Goal: Book appointment/travel/reservation

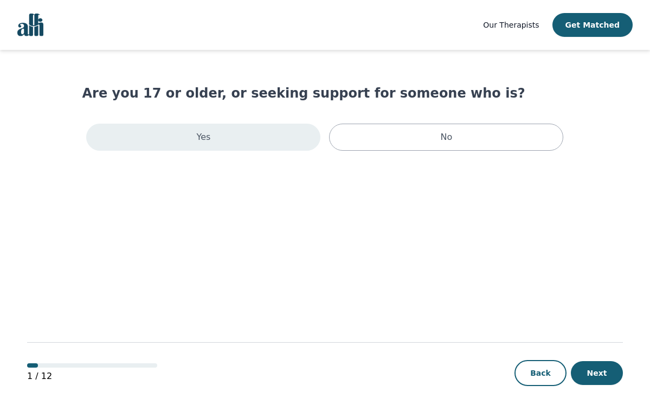
click at [209, 135] on p "Yes" at bounding box center [204, 137] width 14 height 13
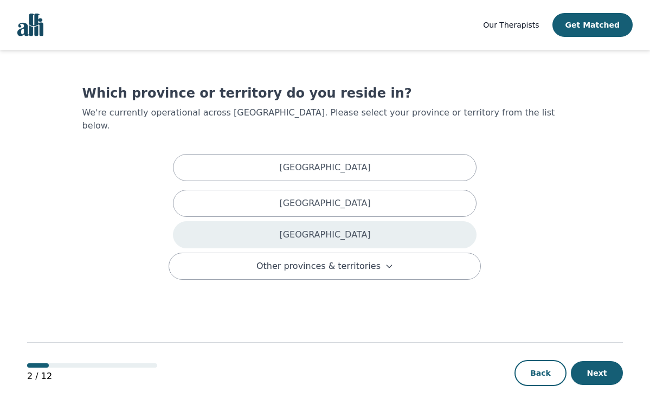
click at [309, 227] on div "[GEOGRAPHIC_DATA]" at bounding box center [325, 234] width 304 height 27
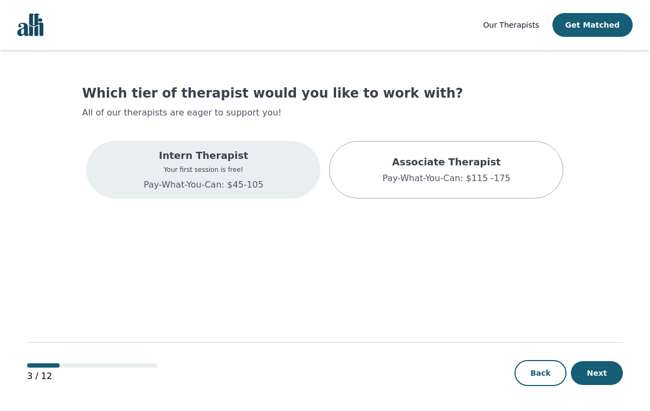
click at [208, 171] on p "Your first session is free!" at bounding box center [204, 169] width 120 height 9
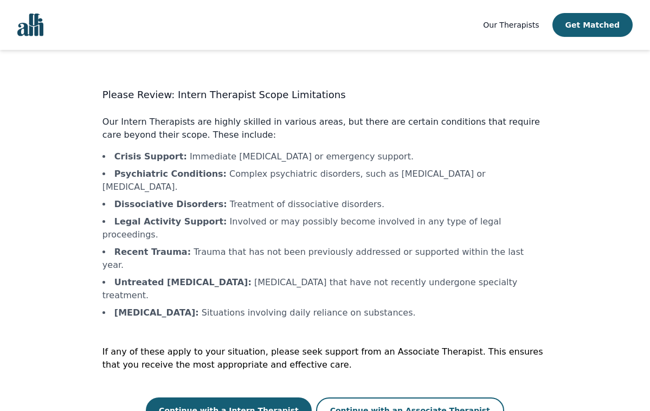
scroll to position [1, 0]
click at [221, 398] on button "Continue with a Intern Therapist" at bounding box center [229, 411] width 166 height 26
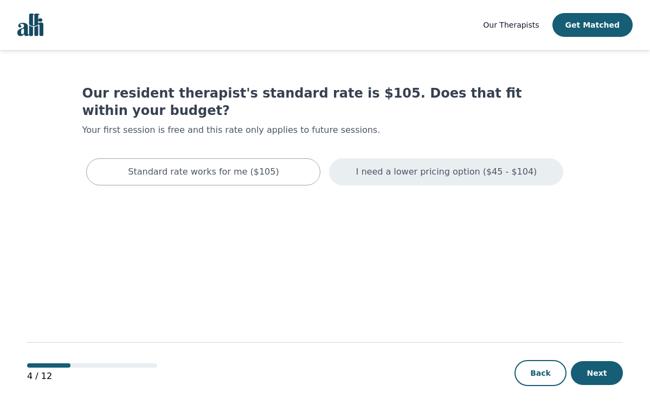
click at [406, 164] on div "I need a lower pricing option ($45 - $104)" at bounding box center [446, 171] width 234 height 27
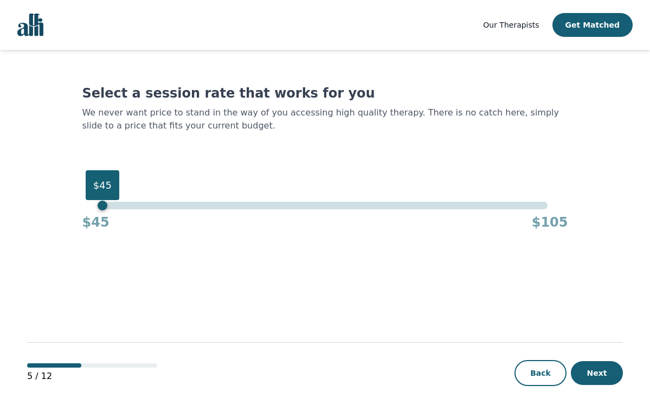
drag, startPoint x: 547, startPoint y: 208, endPoint x: 77, endPoint y: 212, distance: 469.7
click at [77, 212] on main "Select a session rate that works for you We never want price to stand in the wa…" at bounding box center [325, 231] width 596 height 362
click at [598, 377] on button "Next" at bounding box center [597, 373] width 52 height 24
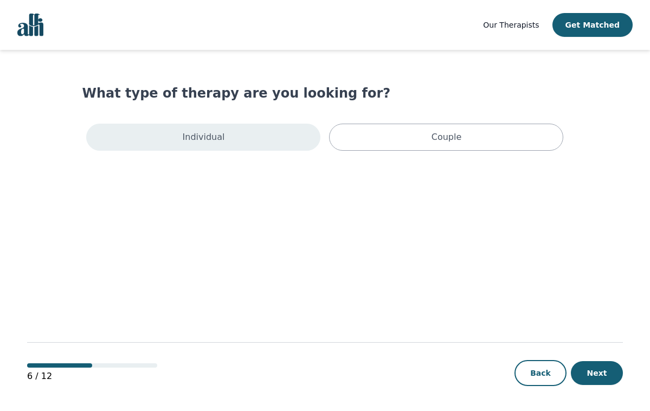
click at [187, 133] on p "Individual" at bounding box center [204, 137] width 42 height 13
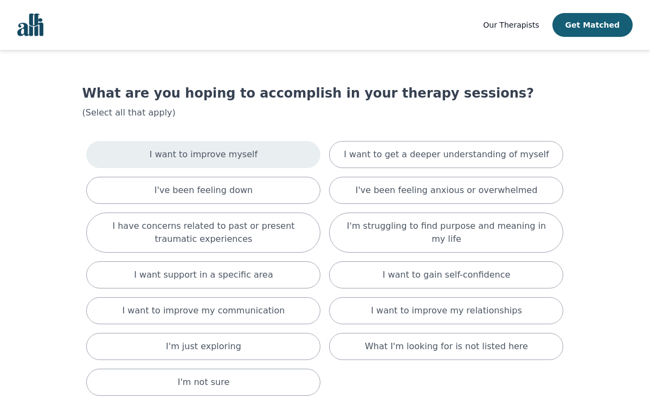
click at [251, 155] on div "I want to improve myself" at bounding box center [203, 154] width 234 height 27
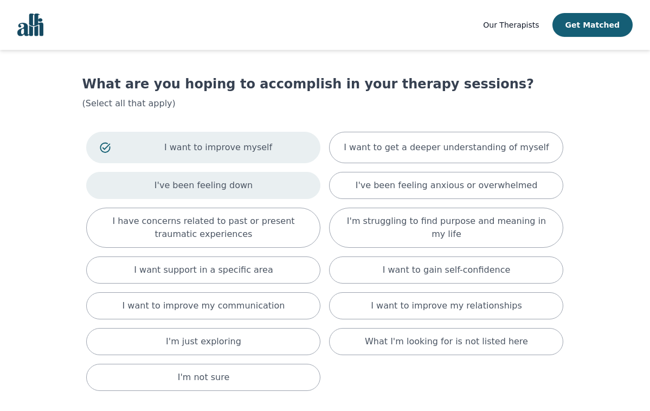
scroll to position [12, 0]
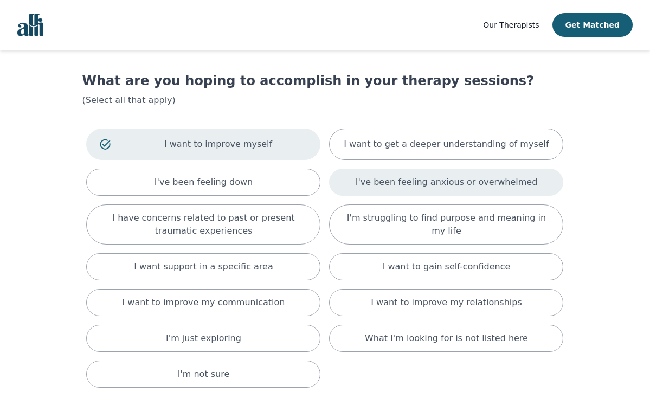
click at [362, 185] on div "I've been feeling anxious or overwhelmed" at bounding box center [446, 182] width 234 height 27
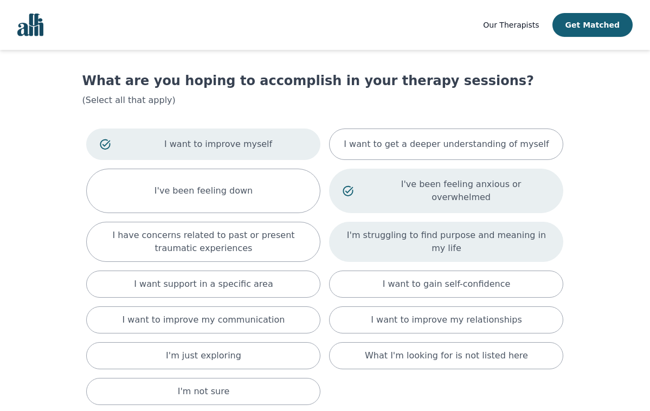
click at [368, 229] on p "I'm struggling to find purpose and meaning in my life" at bounding box center [446, 242] width 207 height 26
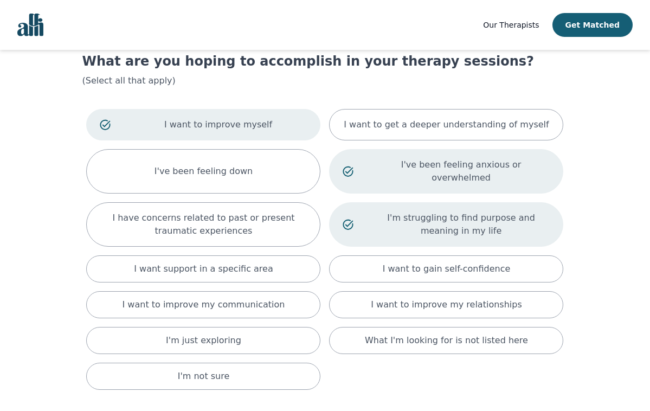
scroll to position [39, 0]
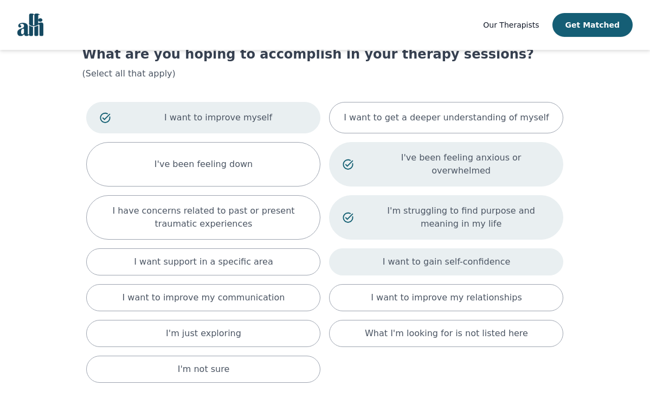
click at [368, 252] on div "I want to gain self-confidence" at bounding box center [446, 261] width 234 height 27
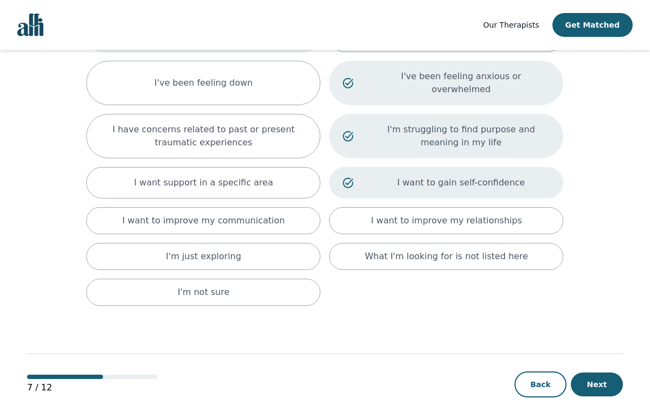
scroll to position [120, 0]
click at [590, 373] on button "Next" at bounding box center [597, 385] width 52 height 24
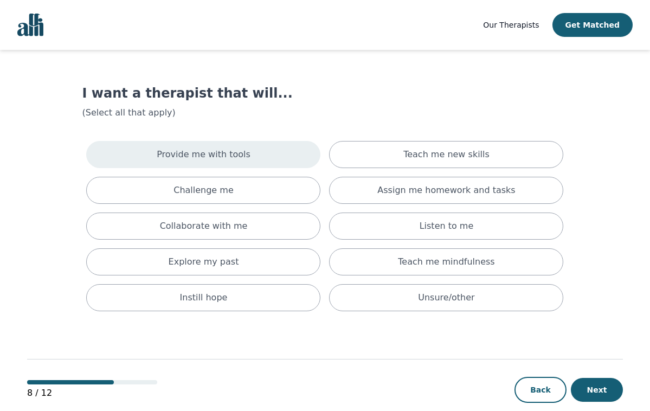
click at [145, 142] on div "Provide me with tools" at bounding box center [203, 154] width 234 height 27
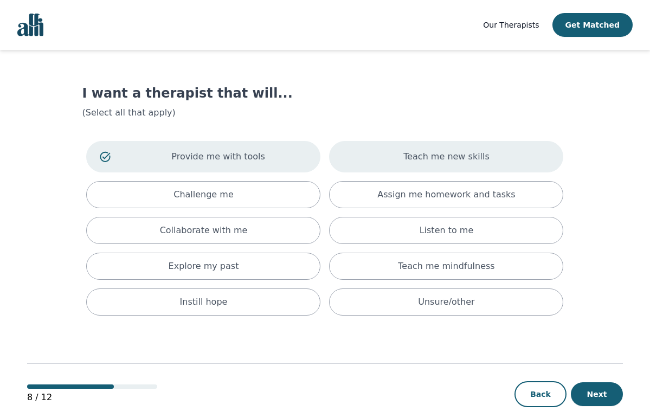
click at [424, 156] on p "Teach me new skills" at bounding box center [447, 156] width 86 height 13
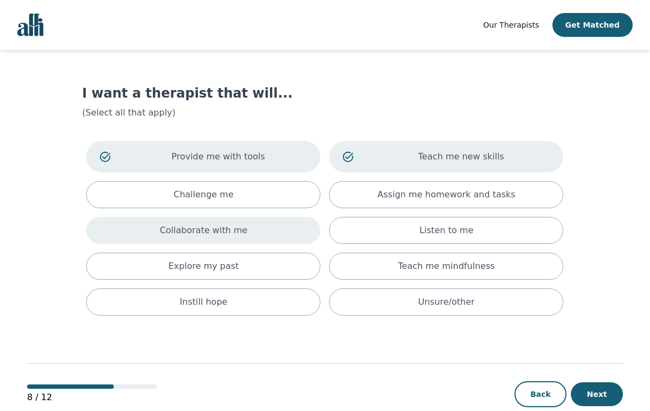
click at [252, 227] on div "Collaborate with me" at bounding box center [203, 230] width 234 height 27
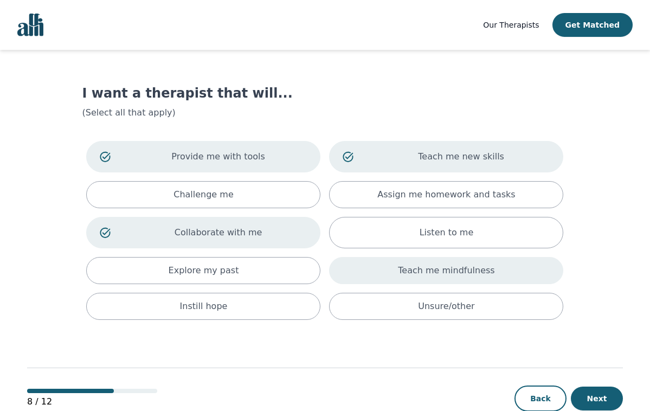
click at [392, 269] on div "Teach me mindfulness" at bounding box center [446, 270] width 234 height 27
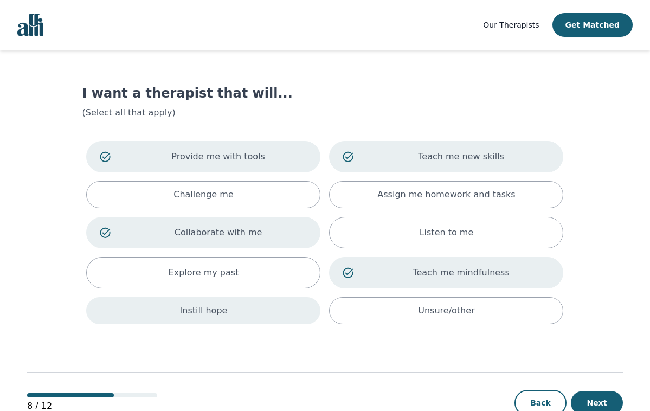
click at [255, 324] on div "Instill hope" at bounding box center [203, 310] width 234 height 27
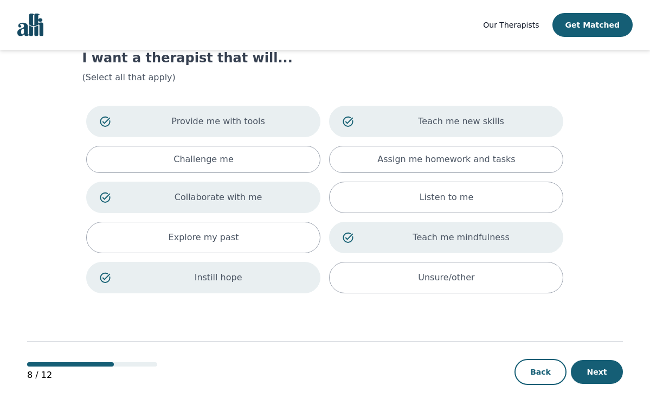
scroll to position [35, 0]
click at [592, 370] on button "Next" at bounding box center [597, 372] width 52 height 24
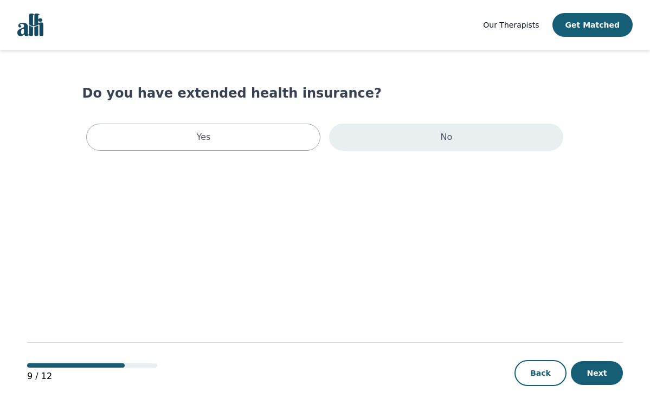
click at [433, 143] on div "No" at bounding box center [446, 137] width 234 height 27
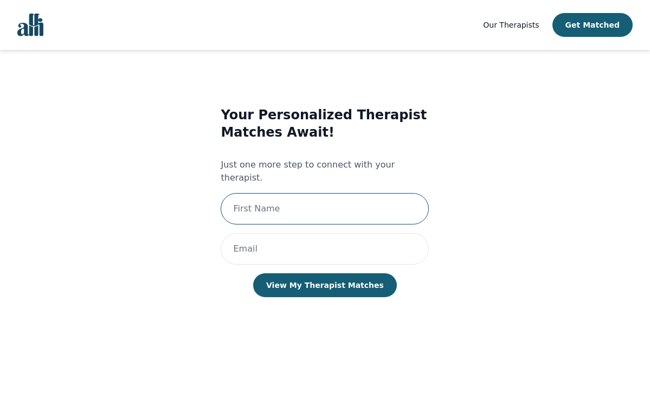
click at [331, 196] on input "text" at bounding box center [325, 208] width 208 height 31
type input "[PERSON_NAME]"
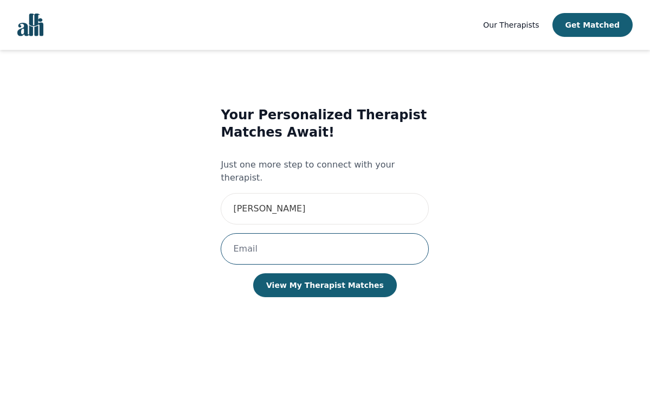
click at [300, 235] on input "email" at bounding box center [325, 248] width 208 height 31
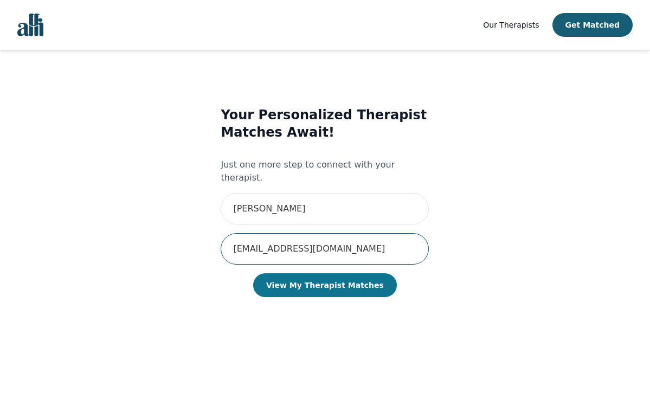
type input "[EMAIL_ADDRESS][DOMAIN_NAME]"
click at [314, 278] on button "View My Therapist Matches" at bounding box center [325, 285] width 144 height 24
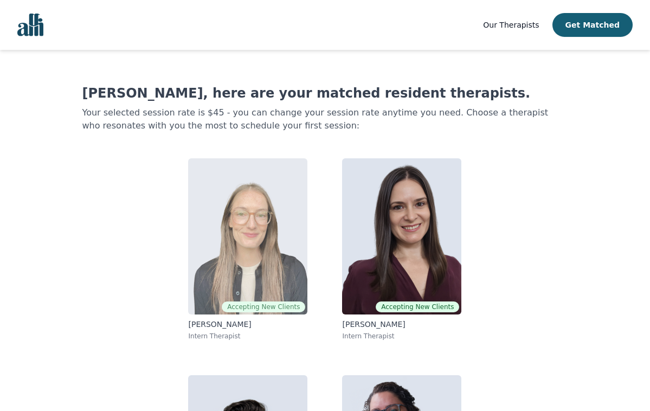
click at [265, 239] on img at bounding box center [247, 236] width 119 height 156
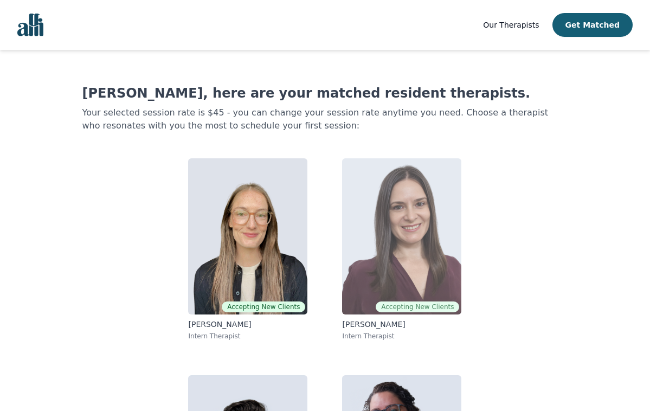
click at [426, 225] on img at bounding box center [401, 236] width 119 height 156
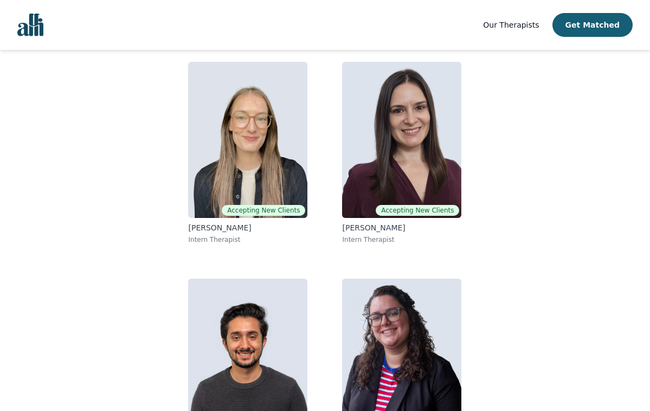
scroll to position [101, 0]
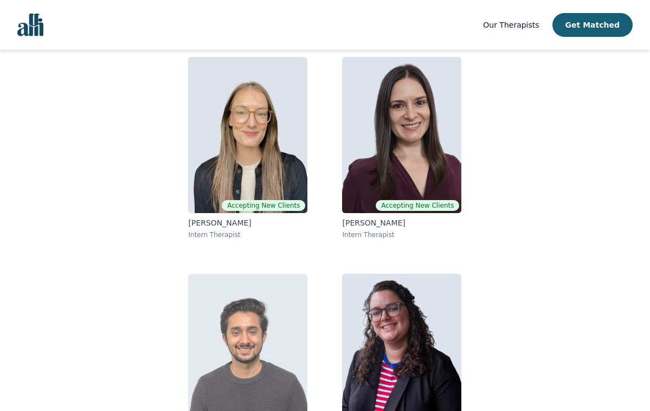
click at [232, 305] on img at bounding box center [247, 352] width 119 height 156
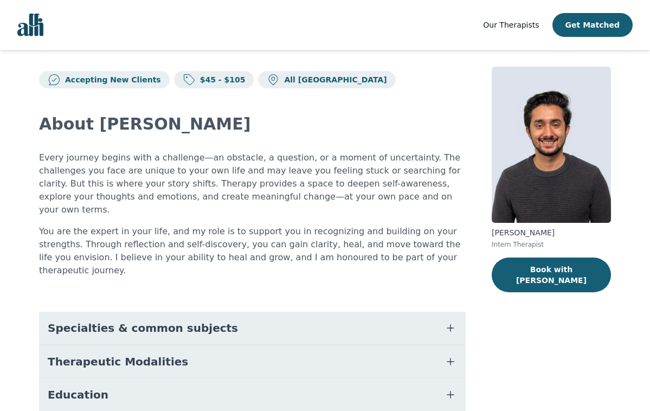
scroll to position [9, 0]
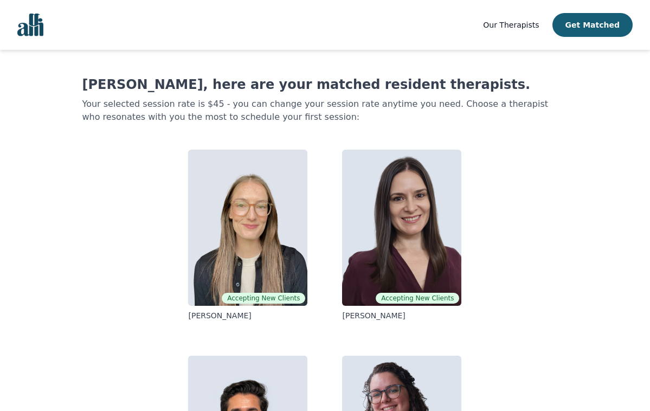
scroll to position [101, 0]
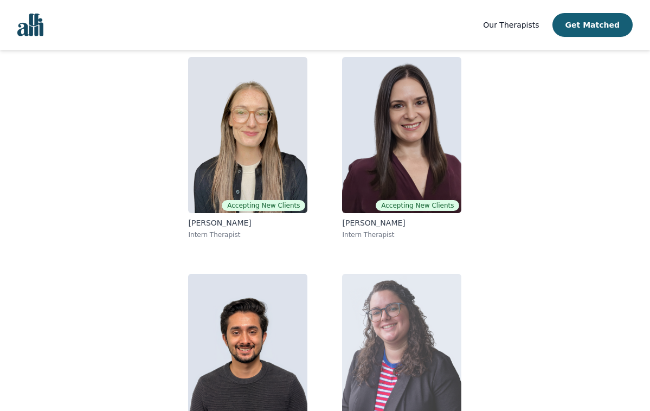
click at [404, 336] on img at bounding box center [401, 352] width 119 height 156
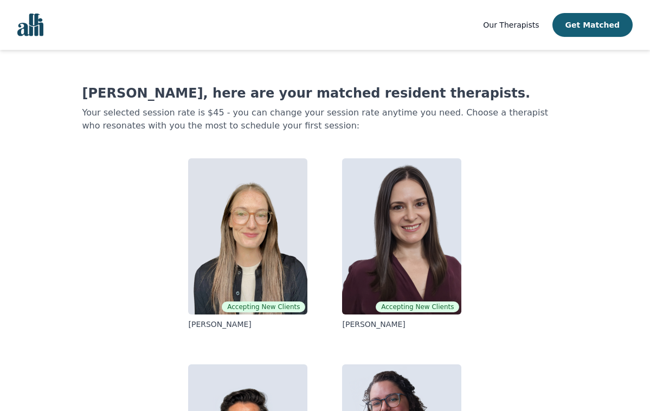
scroll to position [101, 0]
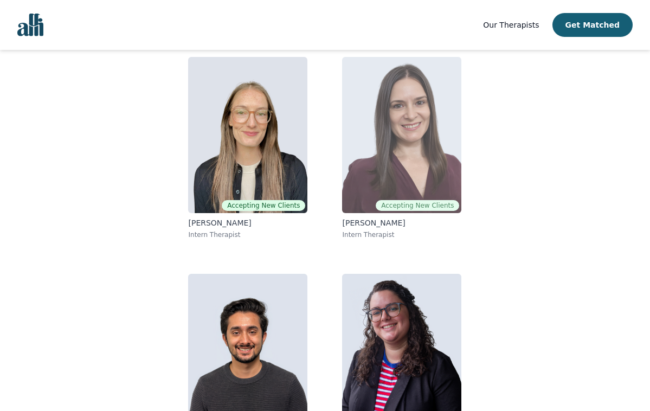
click at [382, 123] on img at bounding box center [401, 135] width 119 height 156
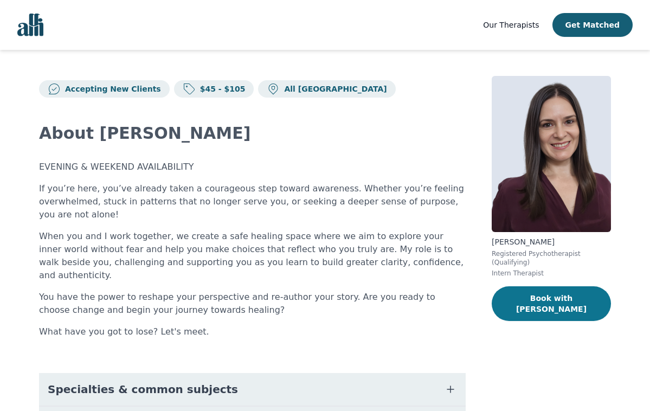
click at [537, 299] on button "Book with [PERSON_NAME]" at bounding box center [551, 303] width 119 height 35
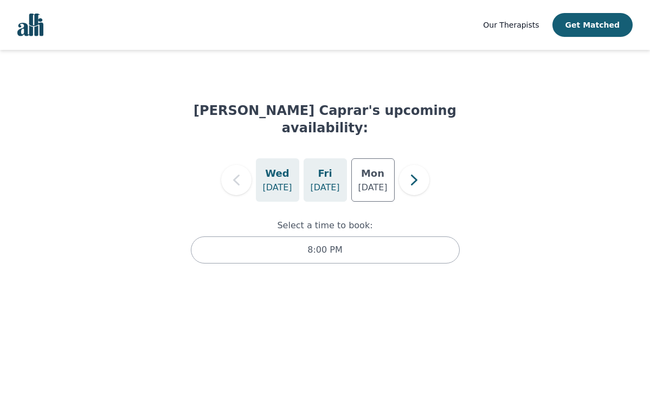
click at [327, 181] on p "[DATE]" at bounding box center [324, 187] width 29 height 13
click at [378, 181] on p "[DATE]" at bounding box center [372, 187] width 29 height 13
click at [317, 181] on p "[DATE]" at bounding box center [324, 187] width 29 height 13
click at [359, 170] on div "[DATE]" at bounding box center [372, 179] width 43 height 43
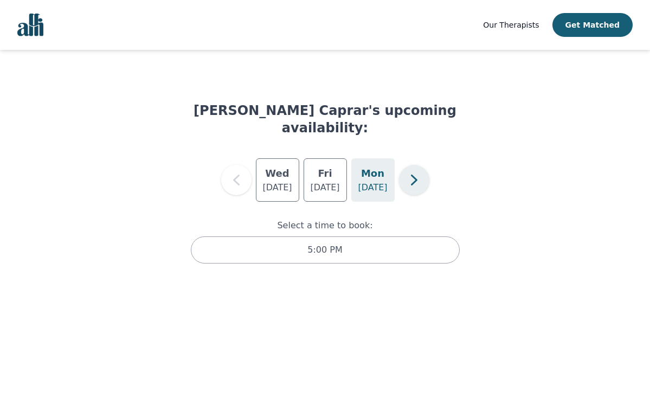
click at [407, 169] on icon "button" at bounding box center [415, 180] width 22 height 22
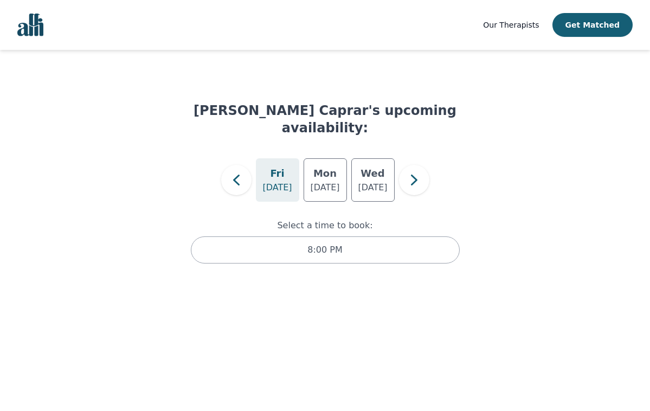
click at [252, 165] on div "[DATE] [DATE] [DATE]" at bounding box center [325, 179] width 312 height 43
click at [234, 169] on icon "button" at bounding box center [237, 180] width 22 height 22
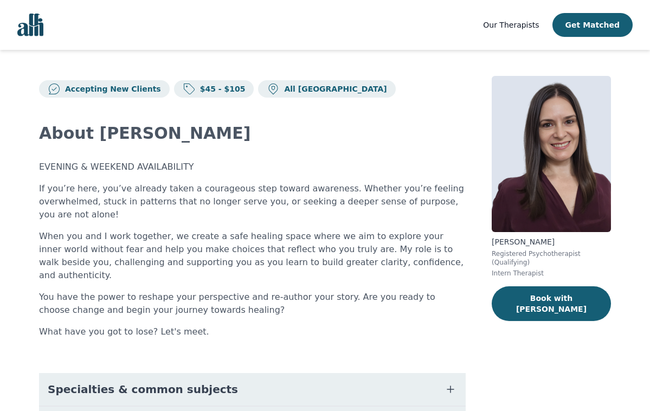
scroll to position [101, 0]
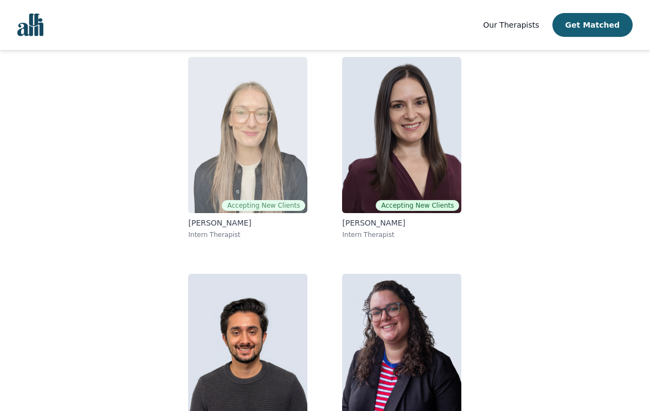
click at [286, 161] on img at bounding box center [247, 135] width 119 height 156
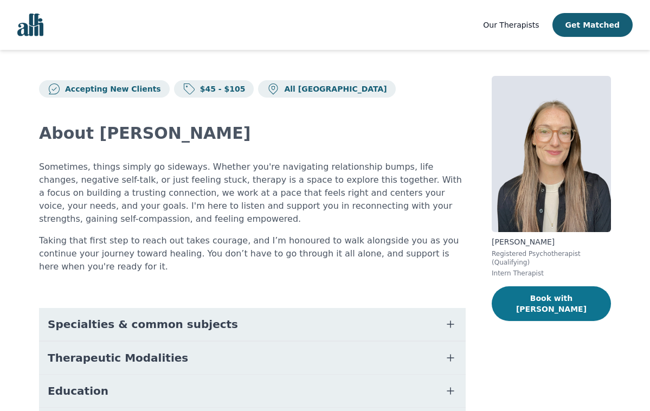
click at [523, 302] on button "Book with [PERSON_NAME]" at bounding box center [551, 303] width 119 height 35
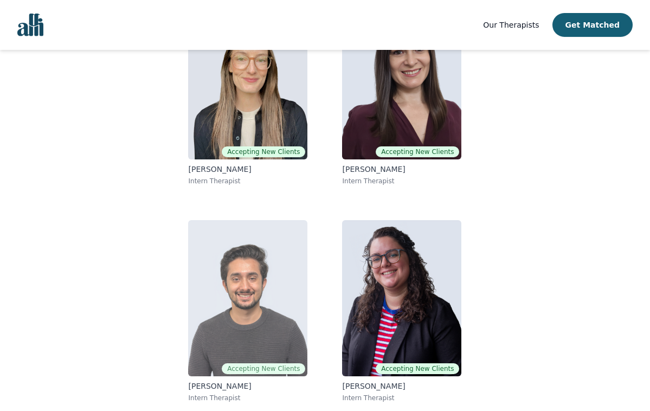
click at [264, 295] on img at bounding box center [247, 298] width 119 height 156
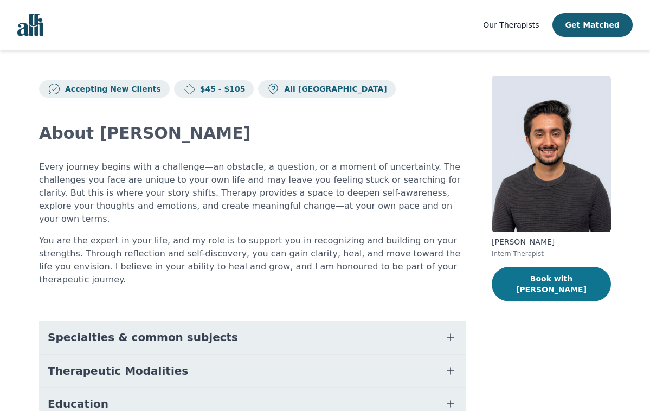
click at [526, 282] on button "Book with [PERSON_NAME]" at bounding box center [551, 284] width 119 height 35
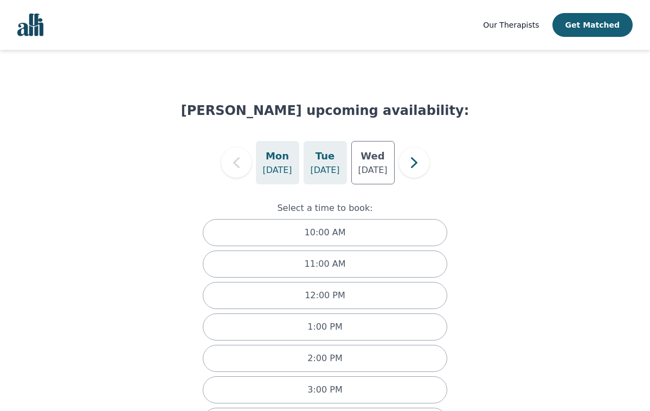
click at [319, 156] on h5 "Tue" at bounding box center [325, 156] width 19 height 15
click at [369, 169] on p "[DATE]" at bounding box center [372, 170] width 29 height 13
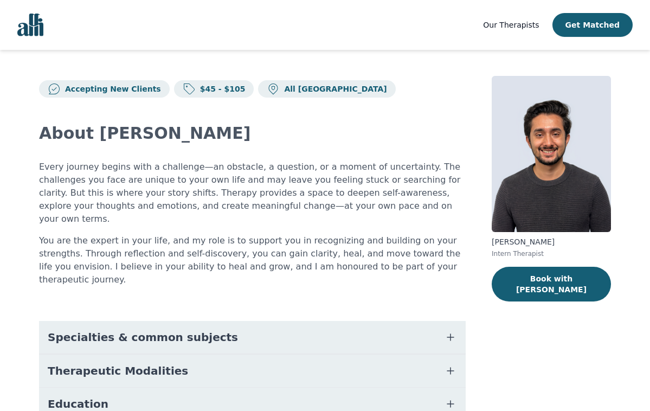
scroll to position [133, 0]
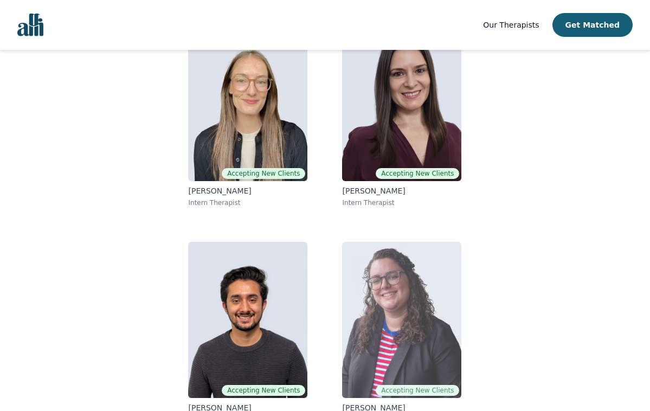
click at [390, 315] on img at bounding box center [401, 320] width 119 height 156
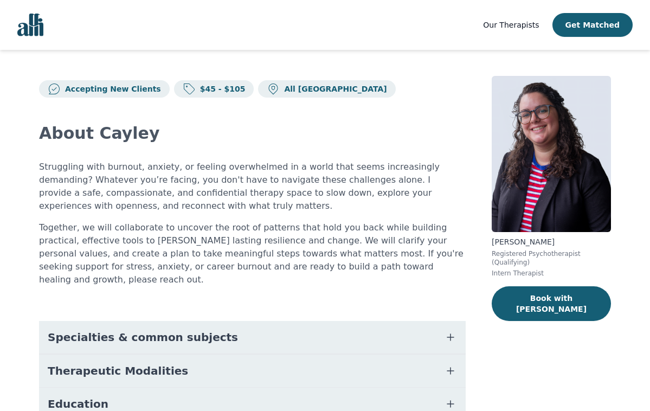
click at [531, 310] on div "[PERSON_NAME] Registered Psychotherapist (Qualifying) Intern Therapist Book wit…" at bounding box center [551, 318] width 119 height 485
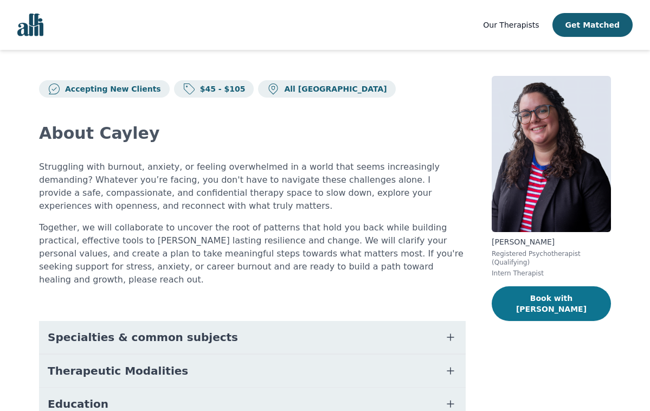
click at [533, 300] on button "Book with [PERSON_NAME]" at bounding box center [551, 303] width 119 height 35
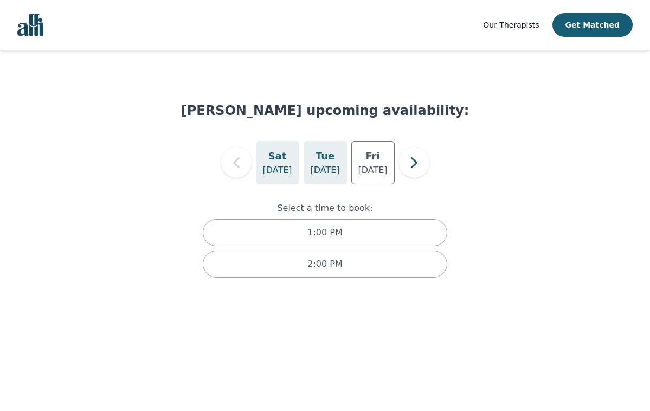
click at [320, 176] on p "[DATE]" at bounding box center [324, 170] width 29 height 13
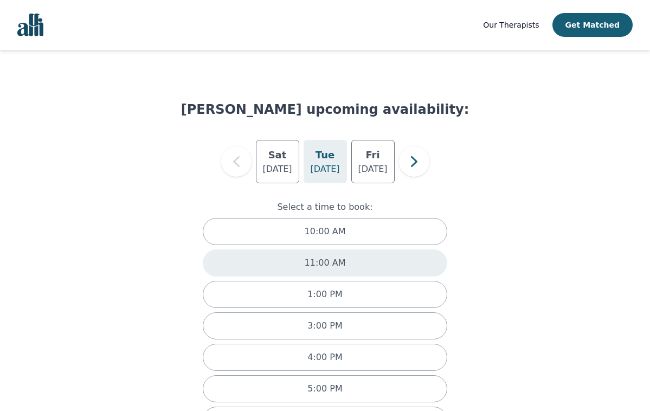
scroll to position [2, 0]
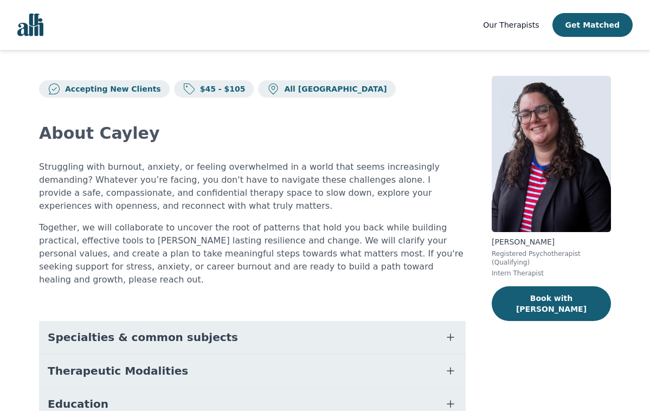
scroll to position [133, 0]
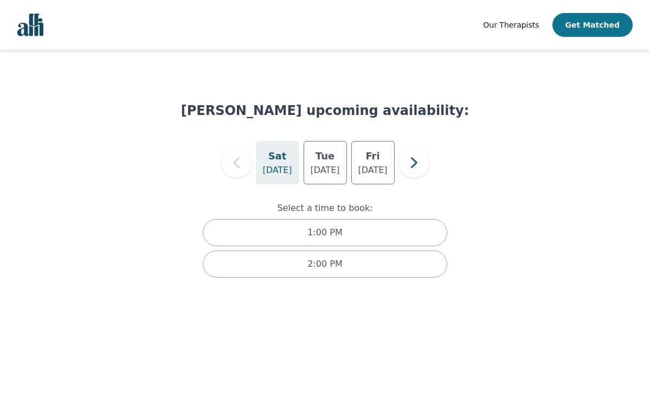
click at [599, 32] on button "Get Matched" at bounding box center [593, 25] width 80 height 24
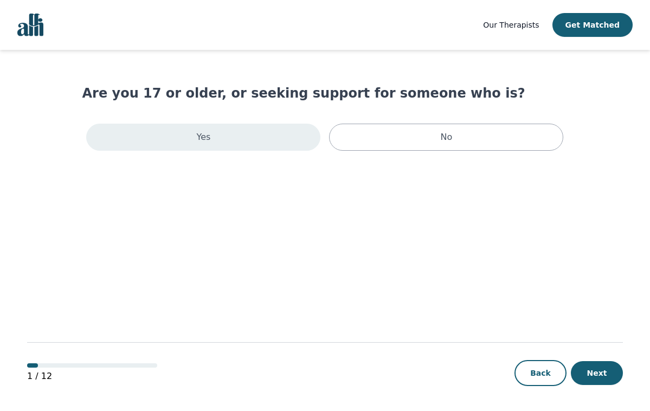
click at [223, 139] on div "Yes" at bounding box center [203, 137] width 234 height 27
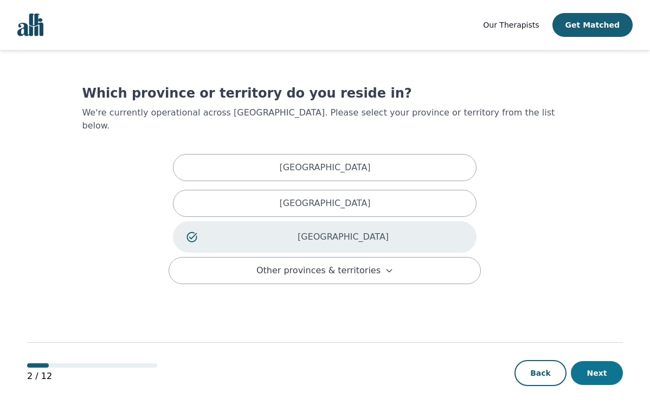
click at [604, 375] on button "Next" at bounding box center [597, 373] width 52 height 24
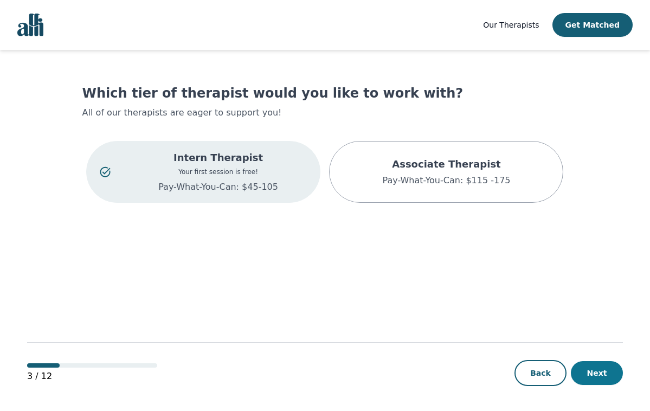
click at [600, 375] on button "Next" at bounding box center [597, 373] width 52 height 24
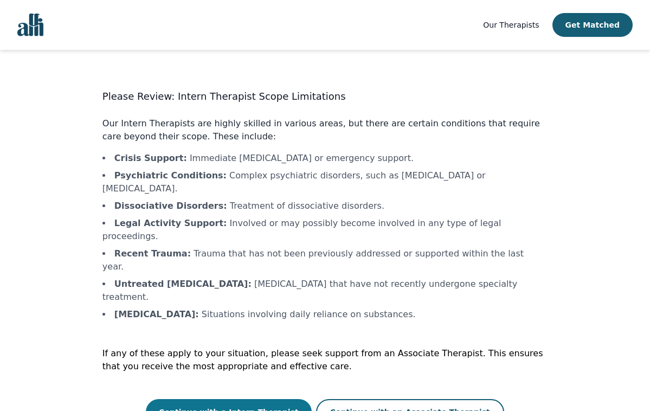
click at [267, 399] on button "Continue with a Intern Therapist" at bounding box center [229, 412] width 166 height 26
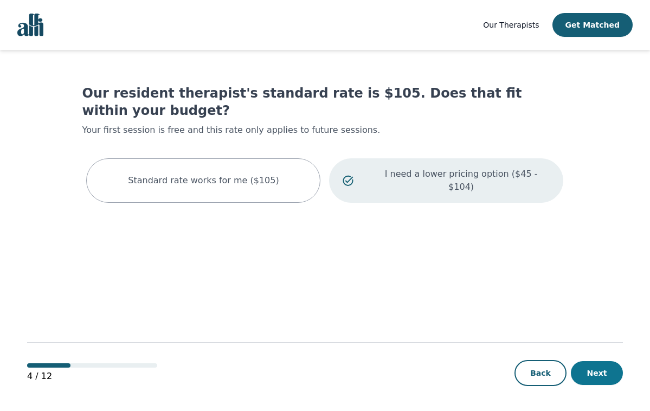
click at [589, 368] on button "Next" at bounding box center [597, 373] width 52 height 24
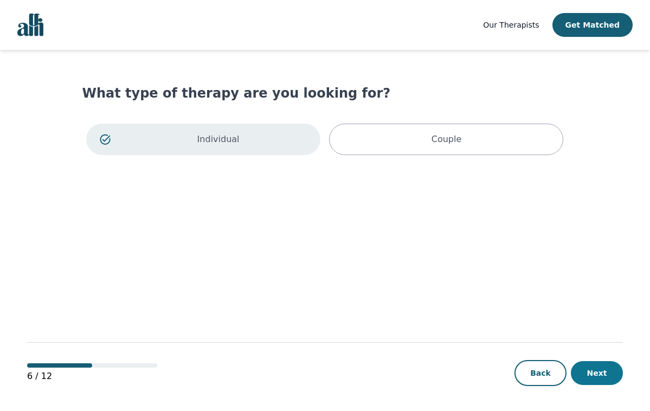
click at [592, 370] on button "Next" at bounding box center [597, 373] width 52 height 24
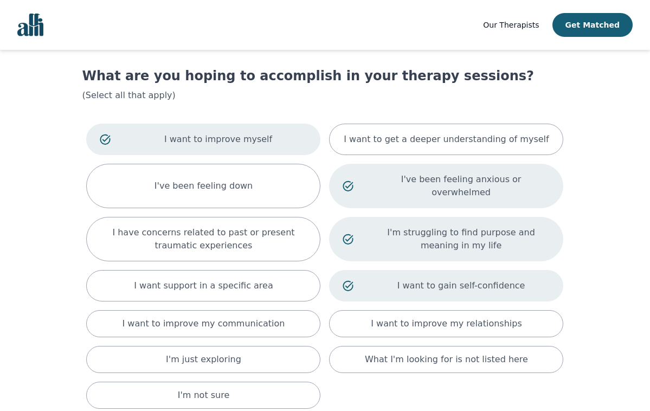
scroll to position [23, 0]
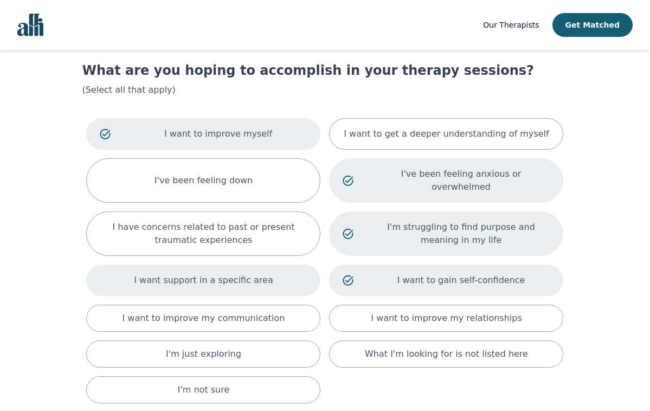
click at [234, 277] on div "I want support in a specific area" at bounding box center [203, 280] width 234 height 31
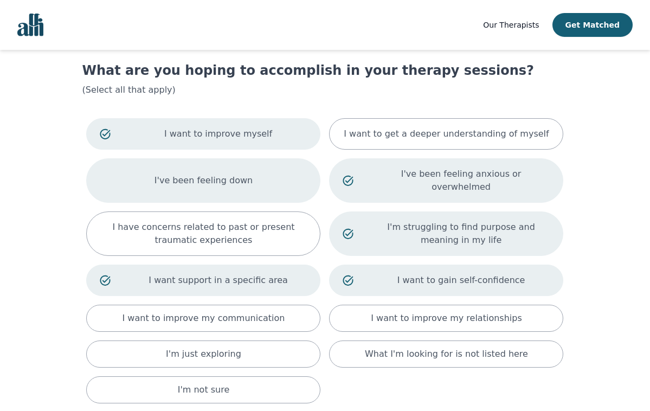
click at [190, 174] on p "I've been feeling down" at bounding box center [204, 180] width 98 height 13
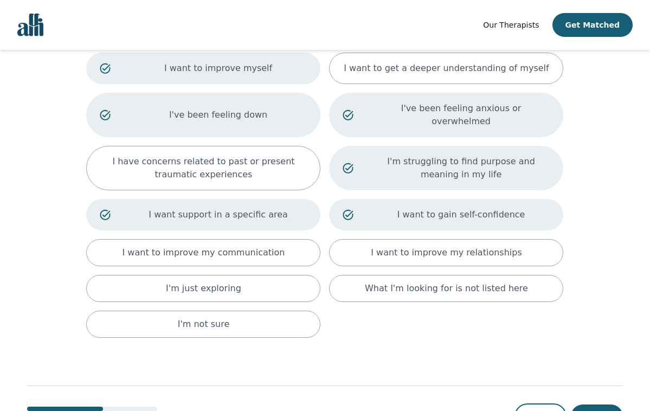
scroll to position [103, 0]
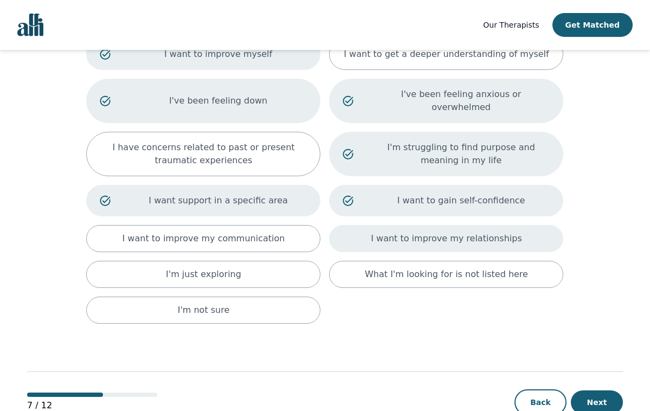
click at [445, 232] on p "I want to improve my relationships" at bounding box center [446, 238] width 151 height 13
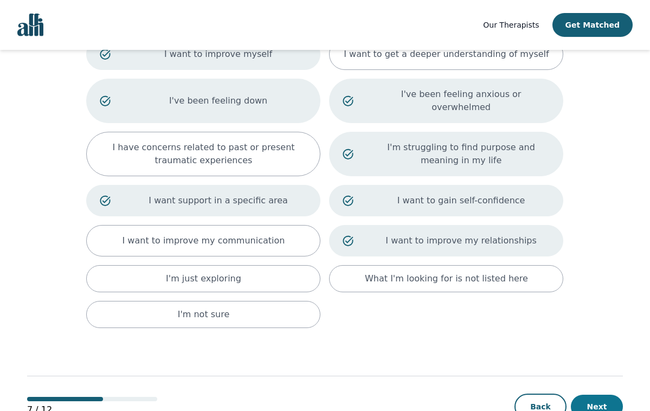
click at [590, 396] on button "Next" at bounding box center [597, 407] width 52 height 24
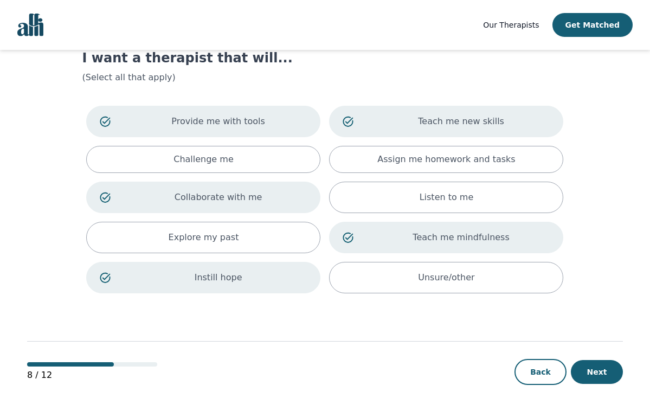
scroll to position [35, 0]
click at [581, 376] on button "Next" at bounding box center [597, 372] width 52 height 24
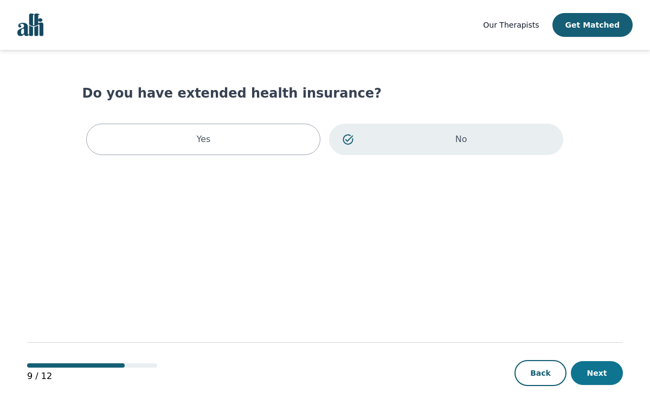
click at [595, 373] on button "Next" at bounding box center [597, 373] width 52 height 24
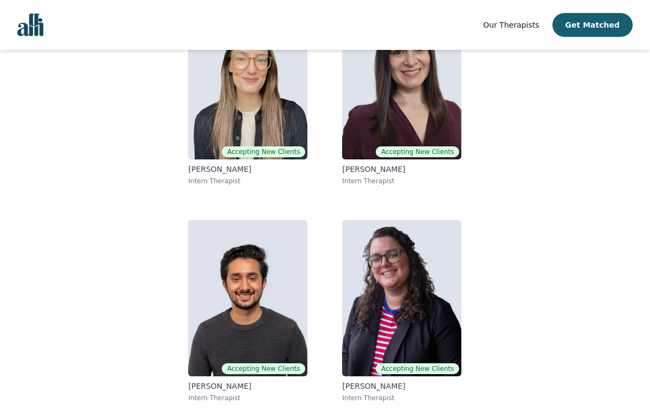
scroll to position [60, 0]
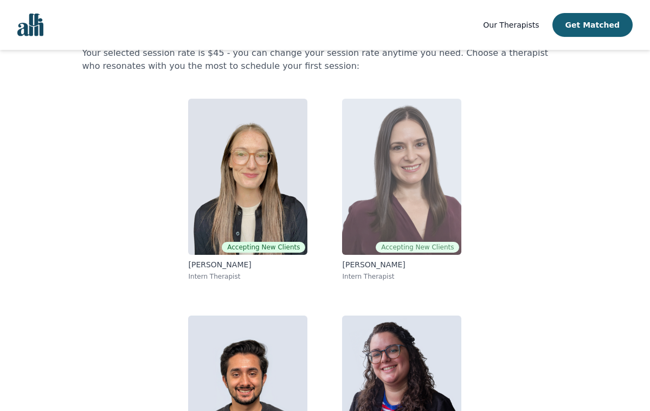
click at [395, 188] on img at bounding box center [401, 177] width 119 height 156
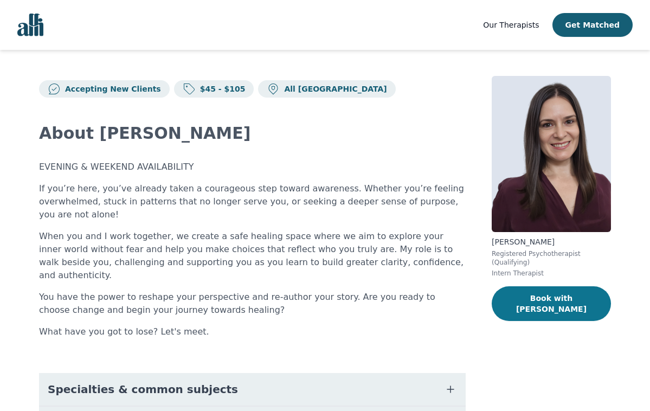
click at [542, 301] on button "Book with [PERSON_NAME]" at bounding box center [551, 303] width 119 height 35
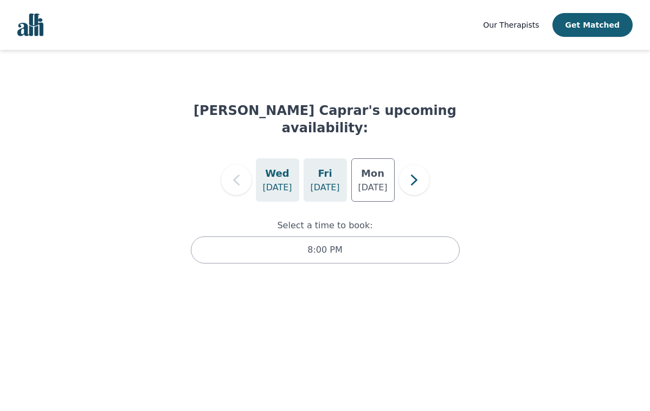
click at [332, 181] on p "[DATE]" at bounding box center [324, 187] width 29 height 13
click at [376, 181] on p "[DATE]" at bounding box center [372, 187] width 29 height 13
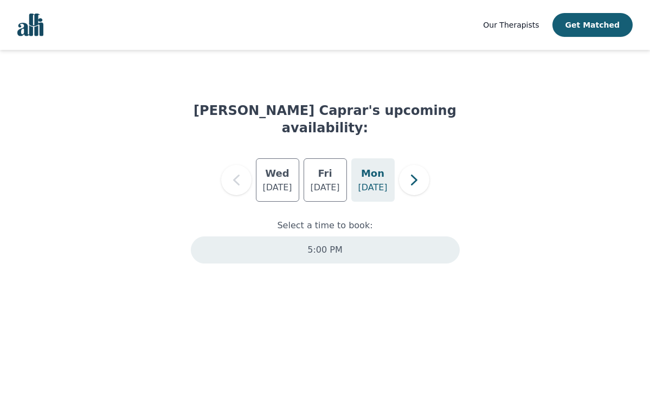
click at [312, 244] on p "5:00 PM" at bounding box center [325, 250] width 35 height 13
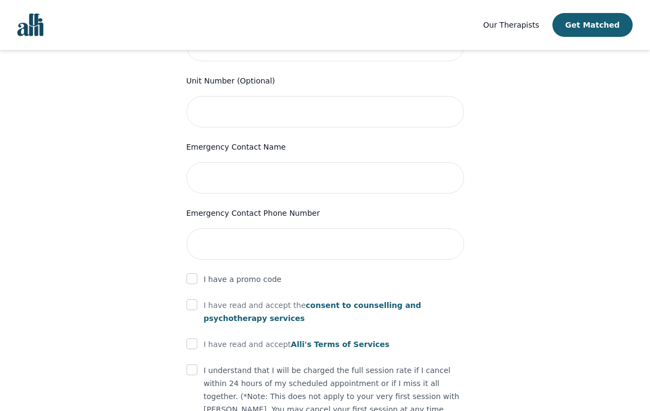
scroll to position [475, 0]
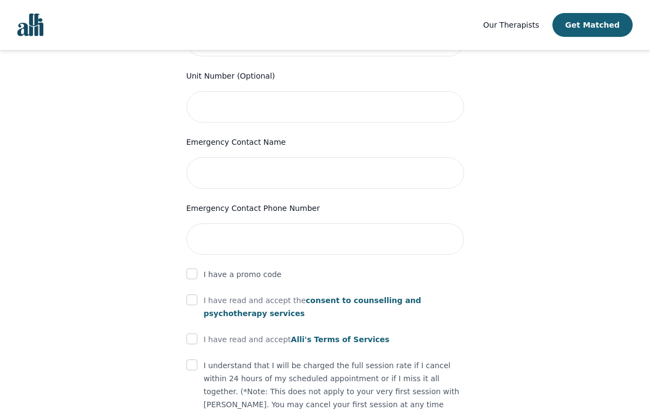
click at [389, 296] on span "consent to counselling and psychotherapy services" at bounding box center [312, 307] width 217 height 22
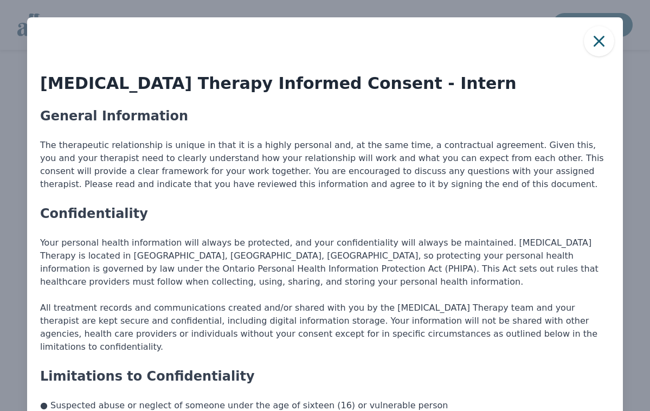
scroll to position [0, 0]
click at [598, 34] on icon "button" at bounding box center [599, 41] width 22 height 22
